Goal: Task Accomplishment & Management: Manage account settings

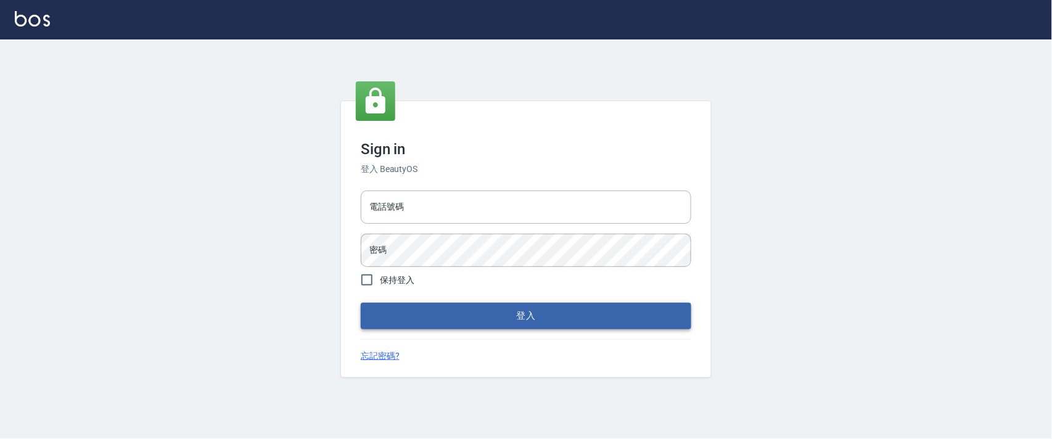
type input "0927987640"
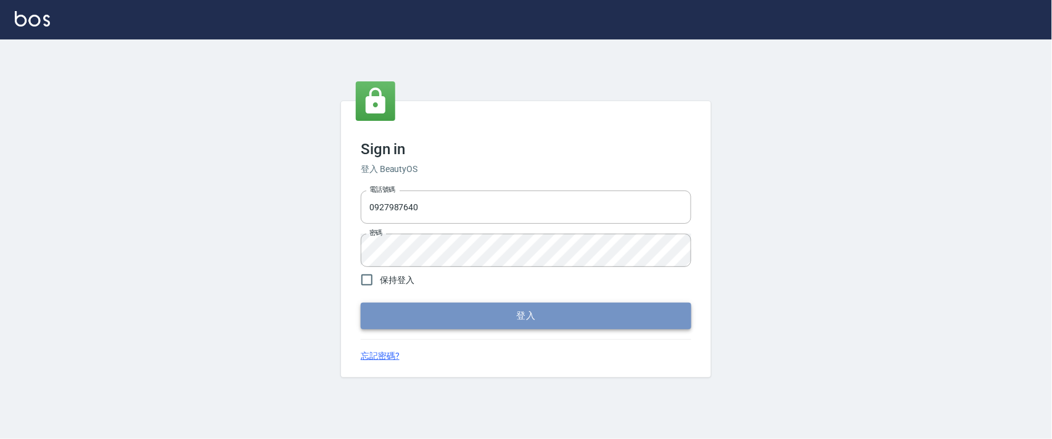
click at [430, 318] on button "登入" at bounding box center [526, 316] width 331 height 26
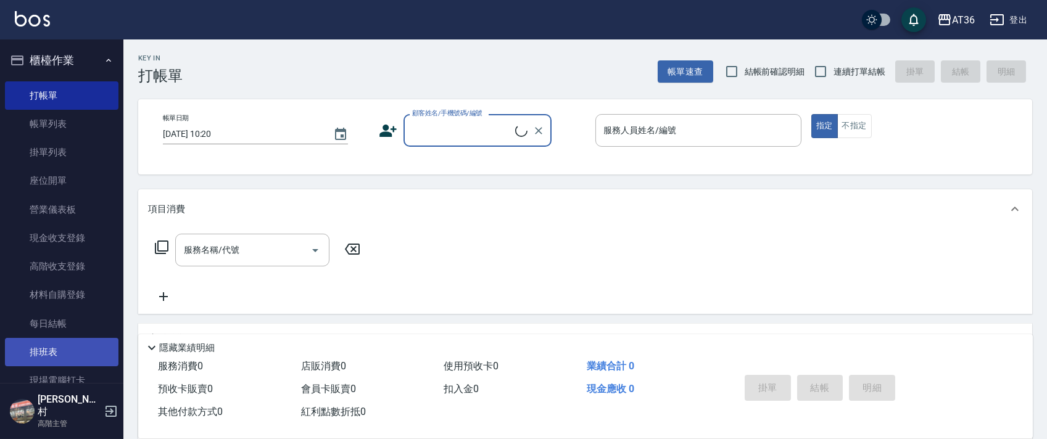
click at [47, 353] on link "排班表" at bounding box center [61, 352] width 113 height 28
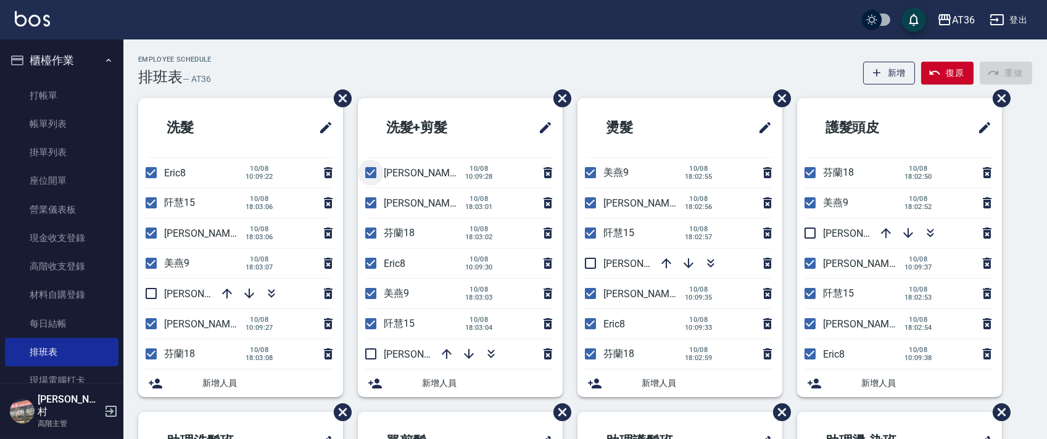
click at [369, 173] on input "checkbox" at bounding box center [371, 173] width 26 height 26
checkbox input "false"
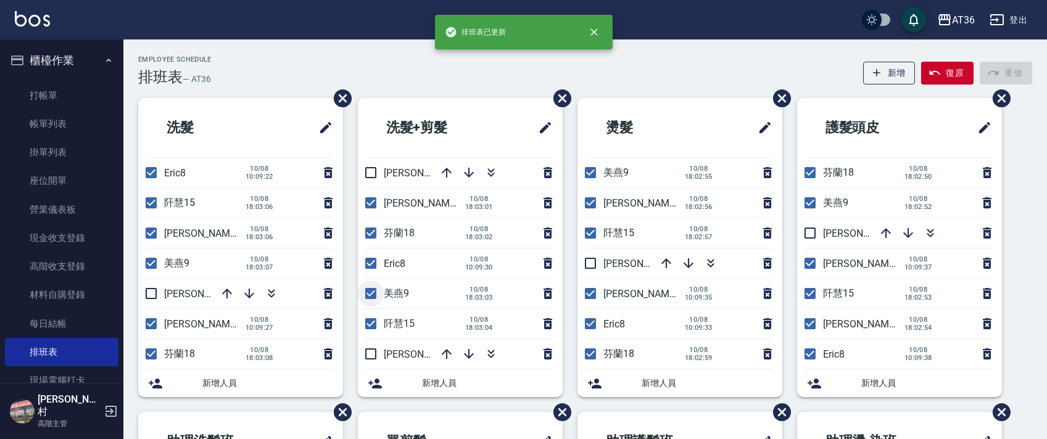
click at [373, 297] on input "checkbox" at bounding box center [371, 294] width 26 height 26
checkbox input "false"
click at [369, 354] on input "checkbox" at bounding box center [371, 354] width 26 height 26
checkbox input "true"
drag, startPoint x: 444, startPoint y: 174, endPoint x: 357, endPoint y: 147, distance: 91.1
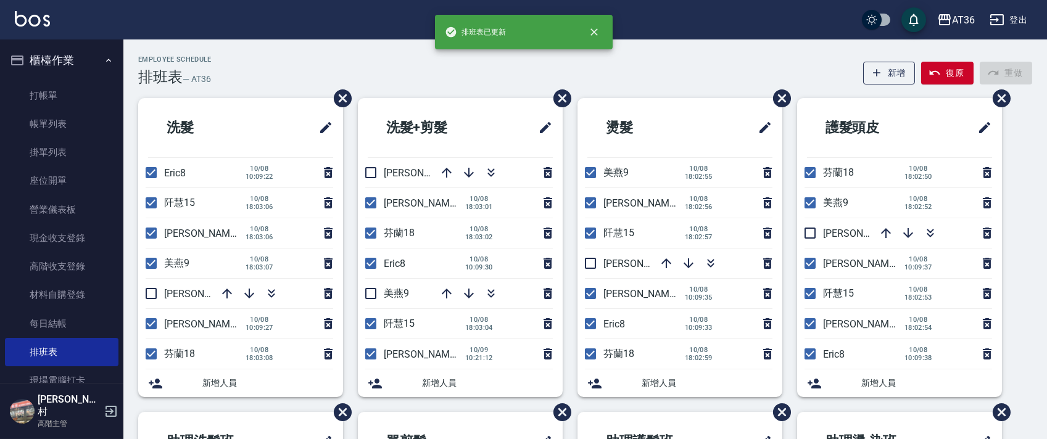
click at [444, 174] on icon "button" at bounding box center [446, 172] width 15 height 15
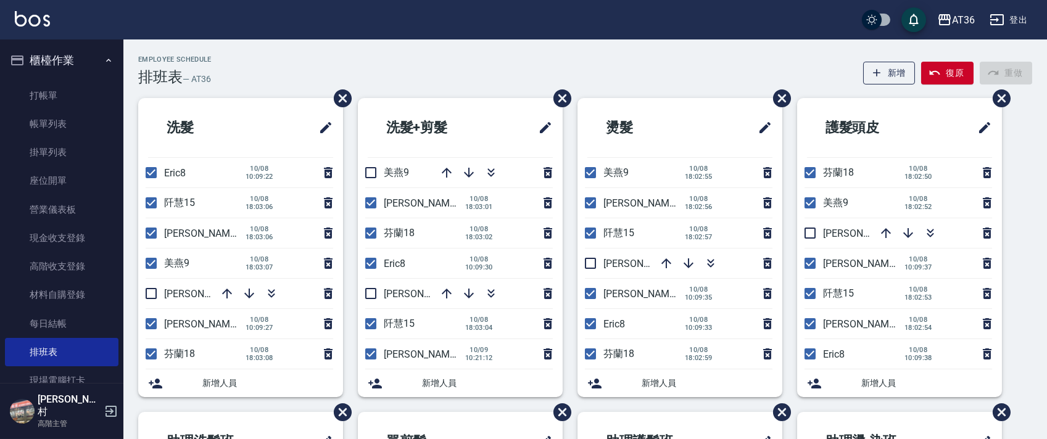
click at [815, 198] on input "checkbox" at bounding box center [810, 203] width 26 height 26
checkbox input "false"
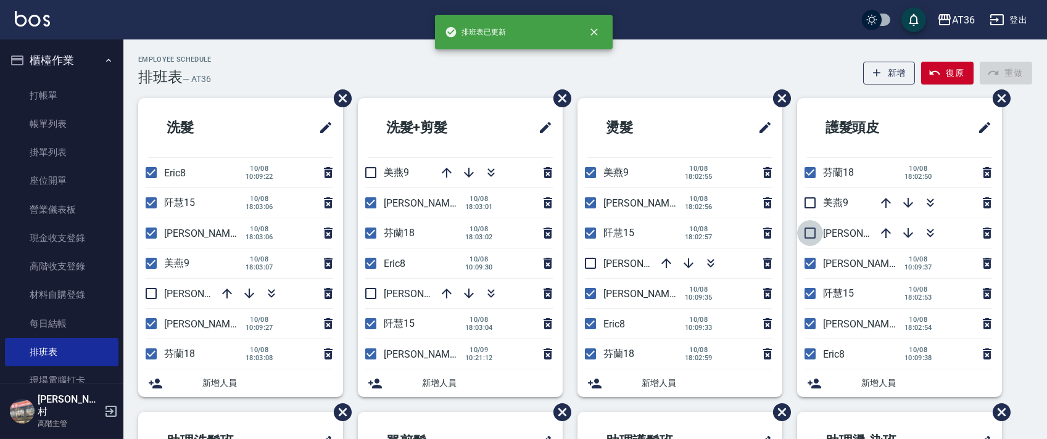
drag, startPoint x: 811, startPoint y: 231, endPoint x: 849, endPoint y: 256, distance: 45.3
click at [813, 233] on input "checkbox" at bounding box center [810, 233] width 26 height 26
checkbox input "true"
click at [814, 265] on input "checkbox" at bounding box center [810, 263] width 26 height 26
checkbox input "false"
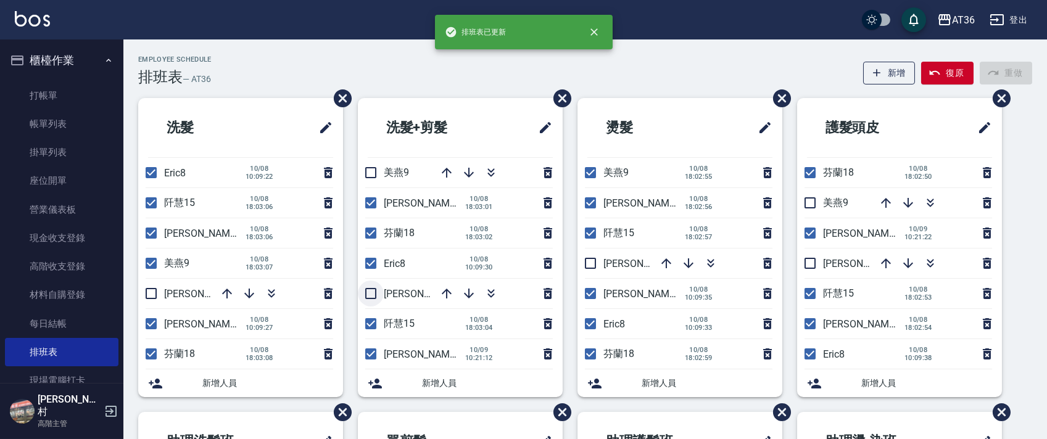
click at [377, 291] on input "checkbox" at bounding box center [371, 294] width 26 height 26
drag, startPoint x: 375, startPoint y: 294, endPoint x: 406, endPoint y: 181, distance: 116.4
click at [376, 294] on input "checkbox" at bounding box center [371, 294] width 26 height 26
checkbox input "false"
click at [149, 295] on input "checkbox" at bounding box center [151, 294] width 26 height 26
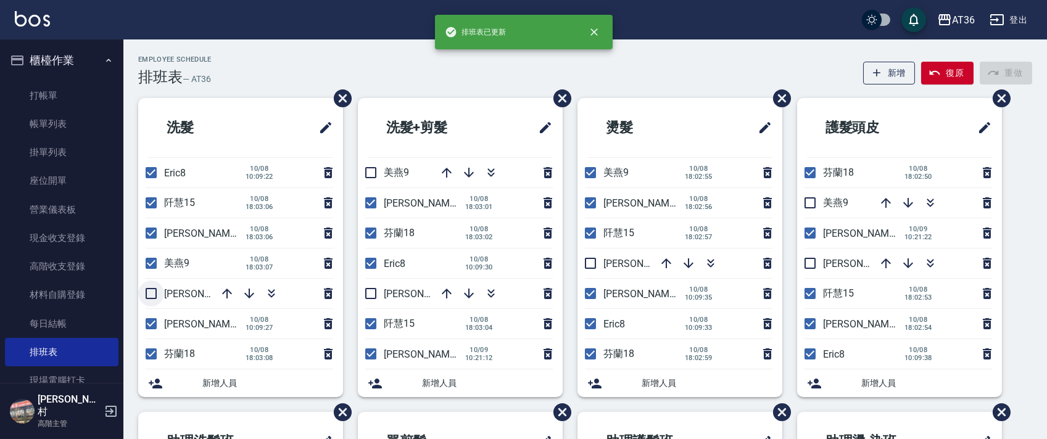
checkbox input "true"
click at [154, 321] on input "checkbox" at bounding box center [151, 324] width 26 height 26
checkbox input "false"
click at [150, 262] on input "checkbox" at bounding box center [151, 263] width 26 height 26
checkbox input "false"
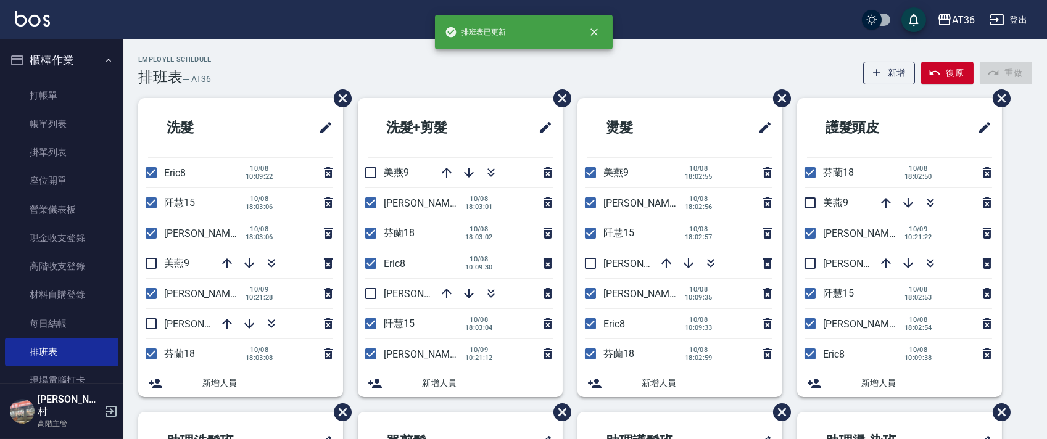
scroll to position [292, 0]
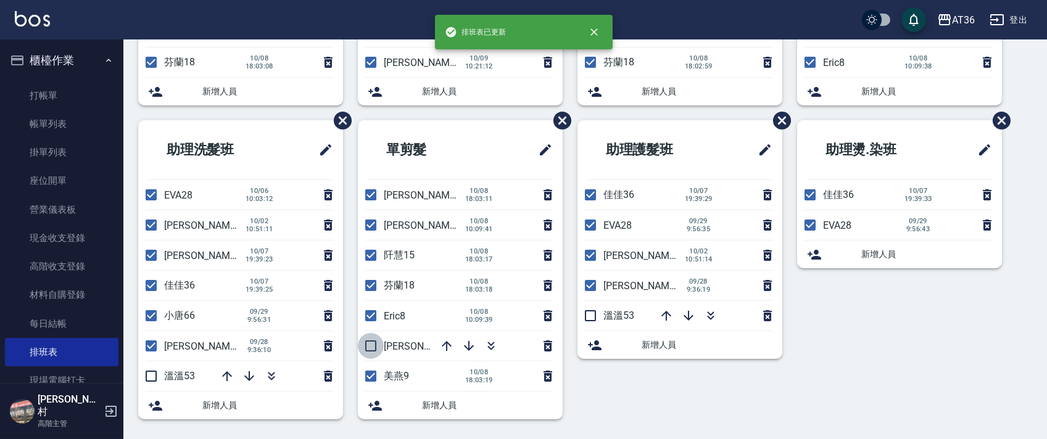
click at [367, 345] on input "checkbox" at bounding box center [371, 346] width 26 height 26
checkbox input "true"
click at [366, 373] on input "checkbox" at bounding box center [371, 376] width 26 height 26
checkbox input "false"
drag, startPoint x: 370, startPoint y: 226, endPoint x: 559, endPoint y: 262, distance: 192.0
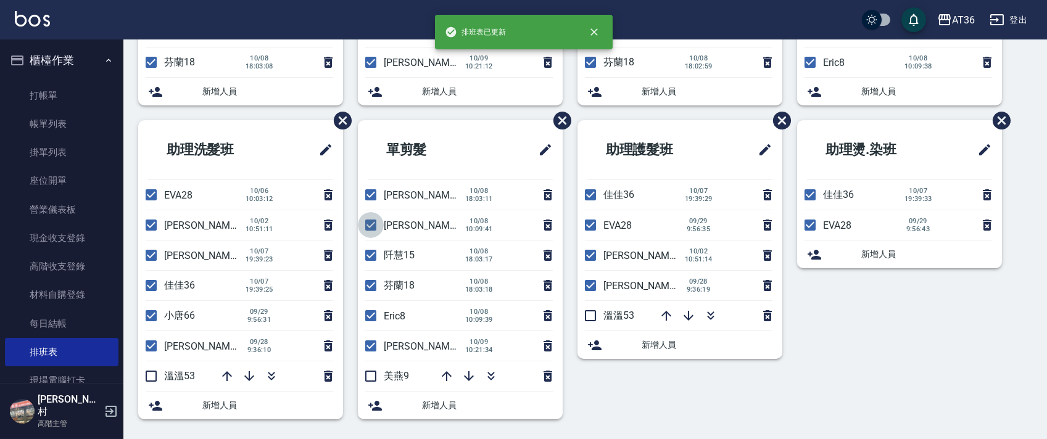
click at [370, 226] on input "checkbox" at bounding box center [371, 225] width 26 height 26
checkbox input "false"
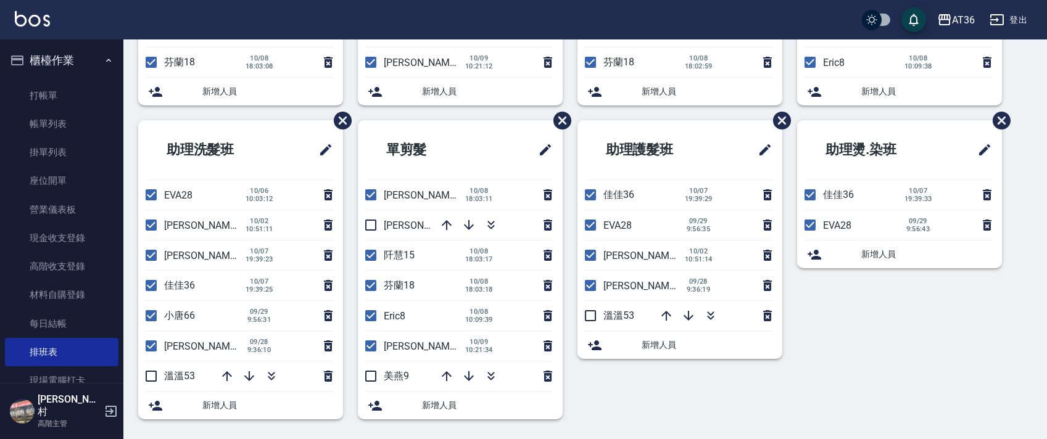
scroll to position [0, 0]
